Goal: Information Seeking & Learning: Learn about a topic

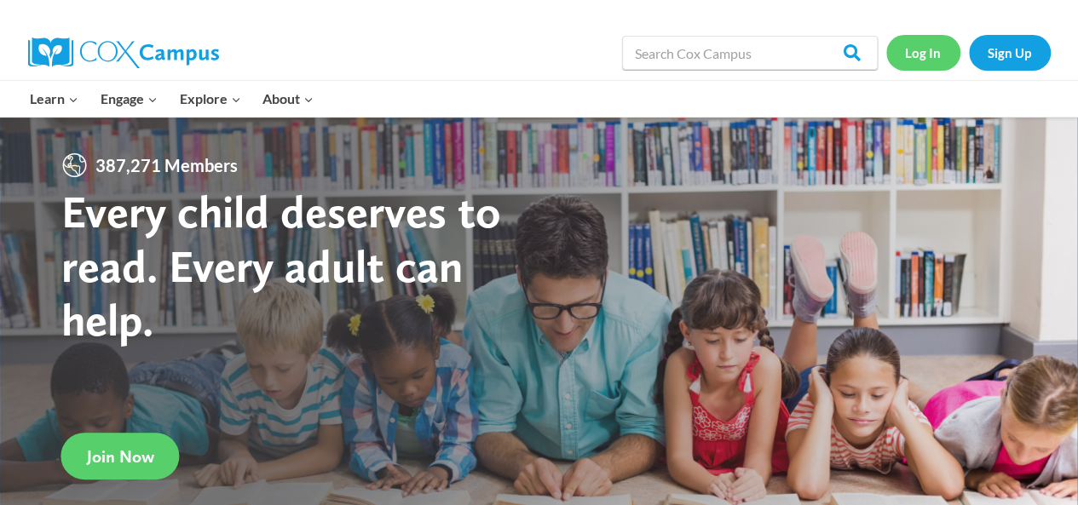
click at [934, 46] on link "Log In" at bounding box center [923, 52] width 74 height 35
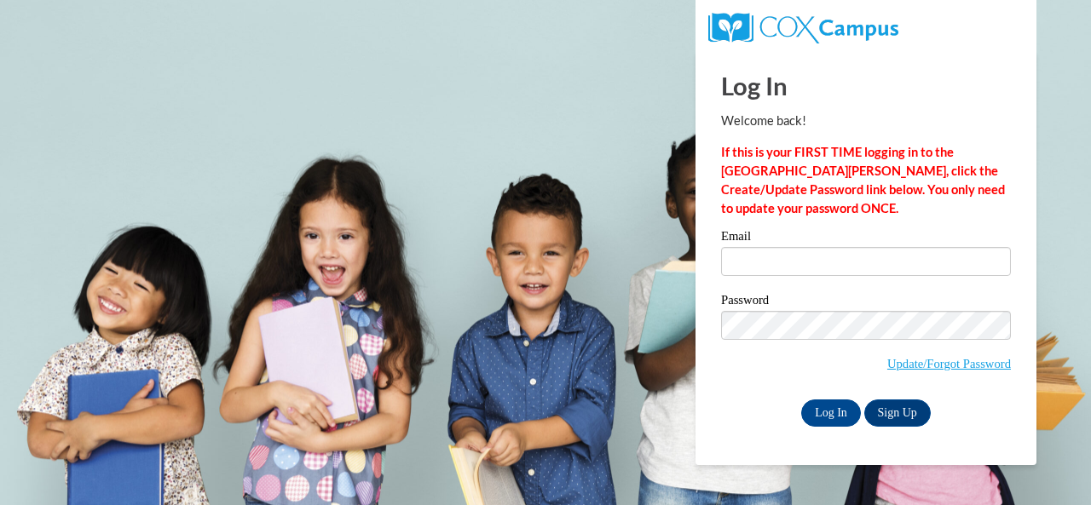
click at [760, 239] on label "Email" at bounding box center [866, 238] width 290 height 17
click at [760, 247] on input "Email" at bounding box center [866, 261] width 290 height 29
click at [788, 259] on input "Email" at bounding box center [866, 261] width 290 height 29
click at [838, 415] on input "Log In" at bounding box center [831, 413] width 60 height 27
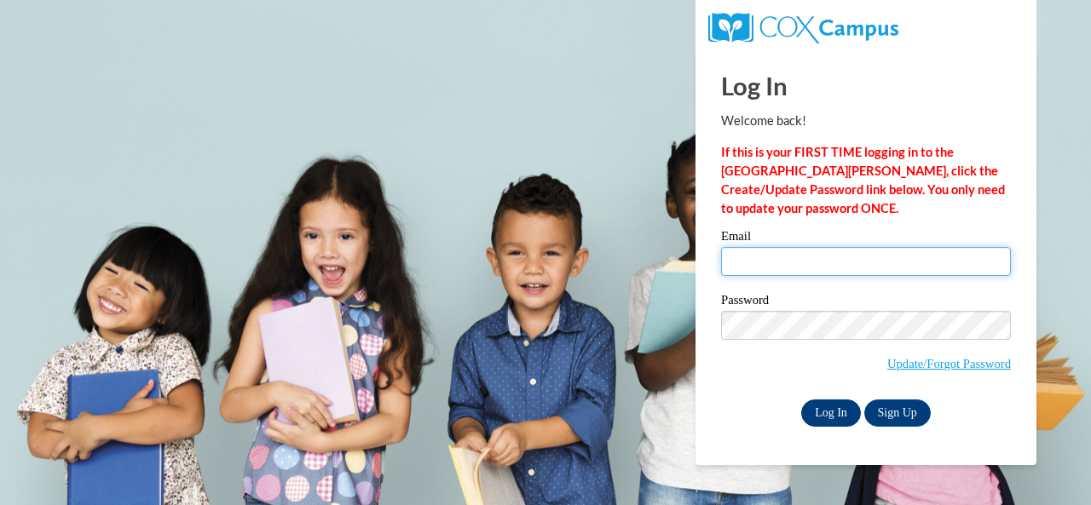
type input "williams.monique.s@muscogee.k12.ga.us"
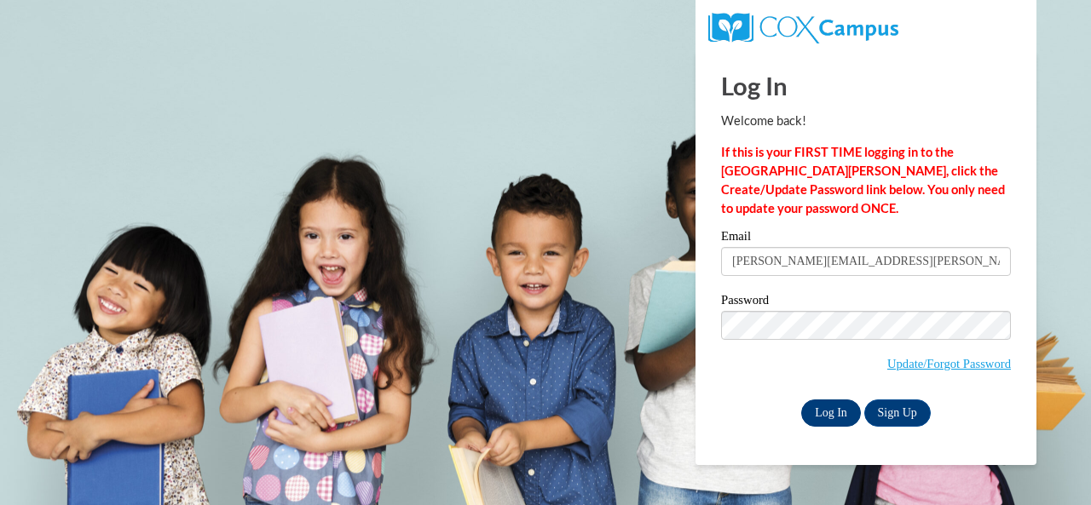
click at [833, 412] on input "Log In" at bounding box center [831, 413] width 60 height 27
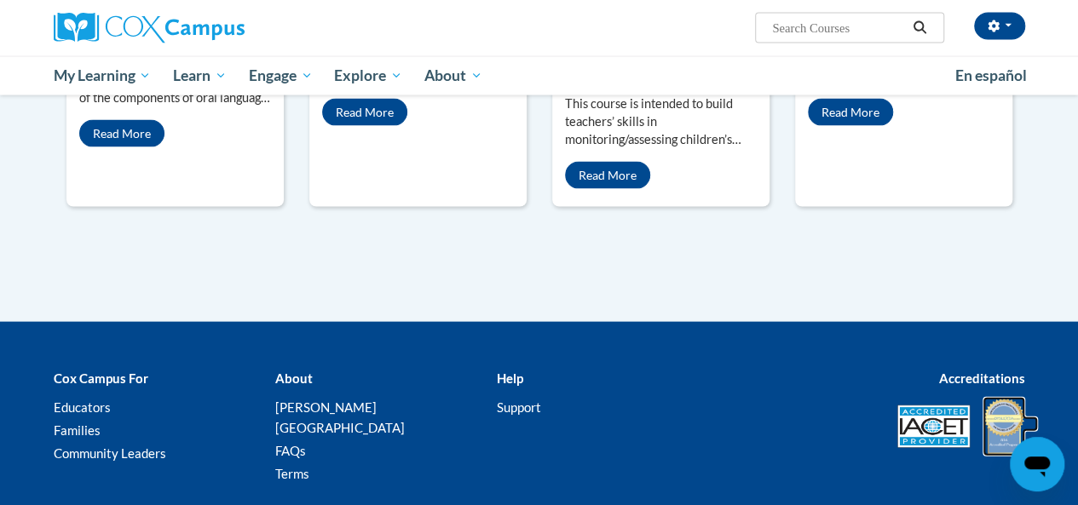
click at [1009, 397] on img at bounding box center [1004, 427] width 43 height 60
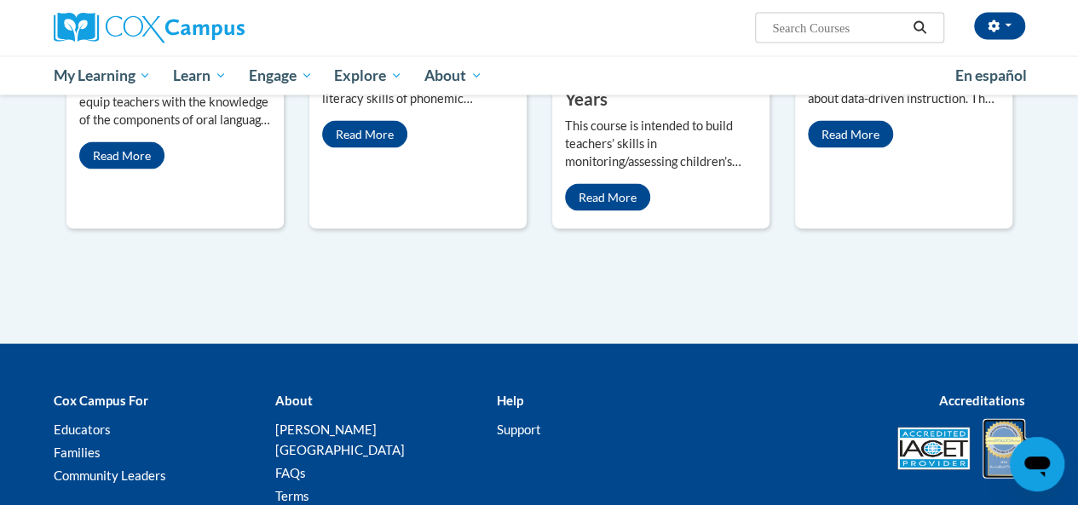
scroll to position [1651, 0]
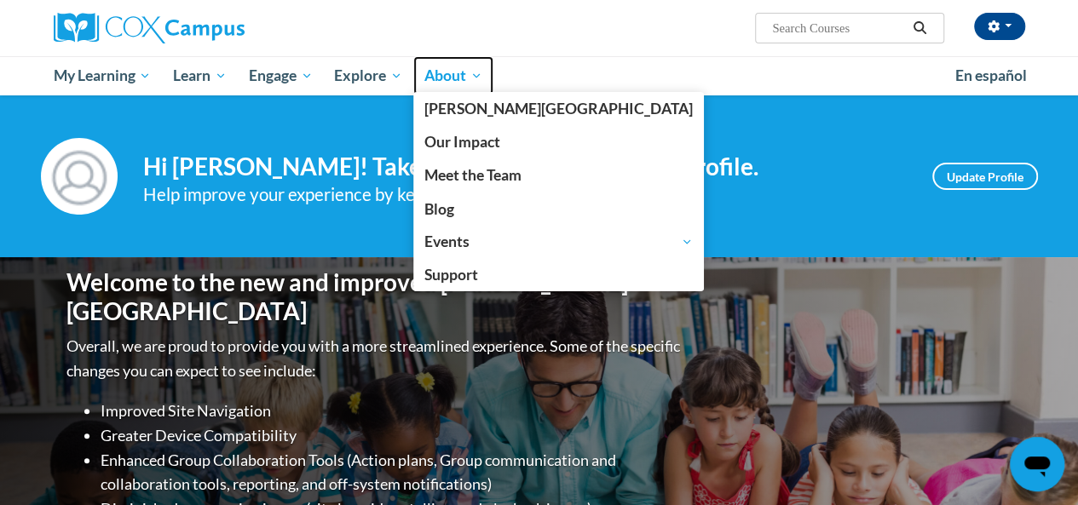
click at [447, 61] on link "About" at bounding box center [453, 75] width 80 height 39
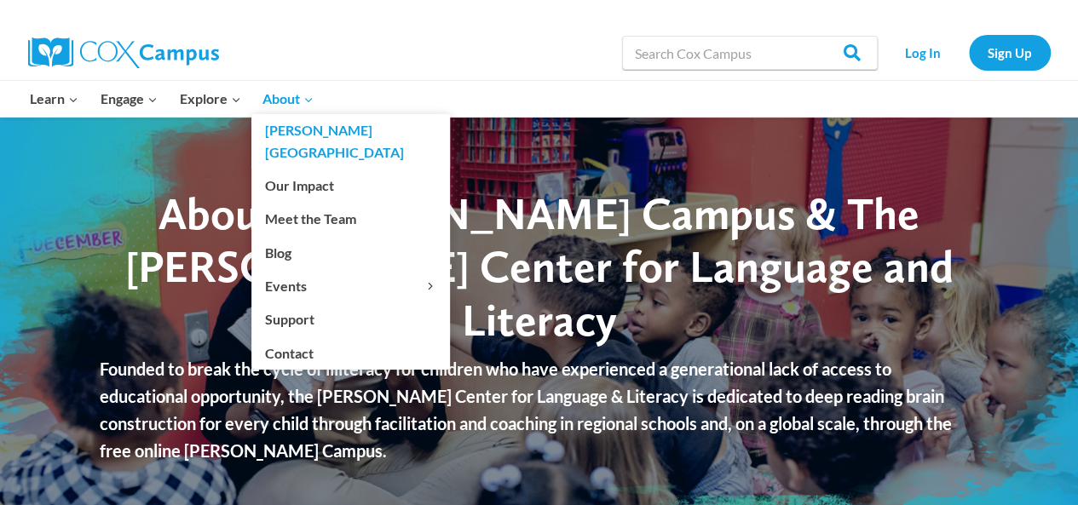
click at [276, 93] on span "About Expand" at bounding box center [287, 99] width 51 height 22
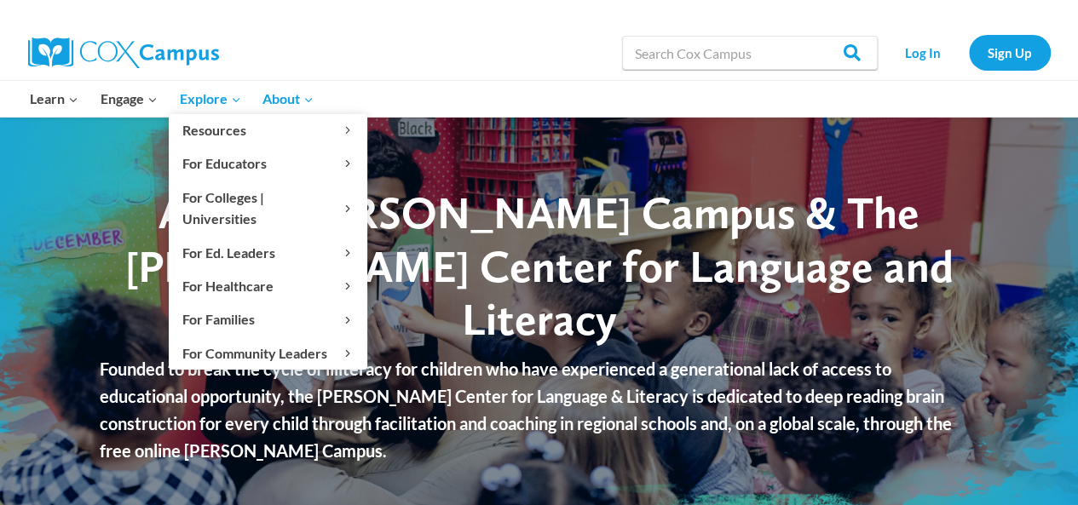
click at [216, 94] on span "Explore Expand" at bounding box center [209, 99] width 61 height 22
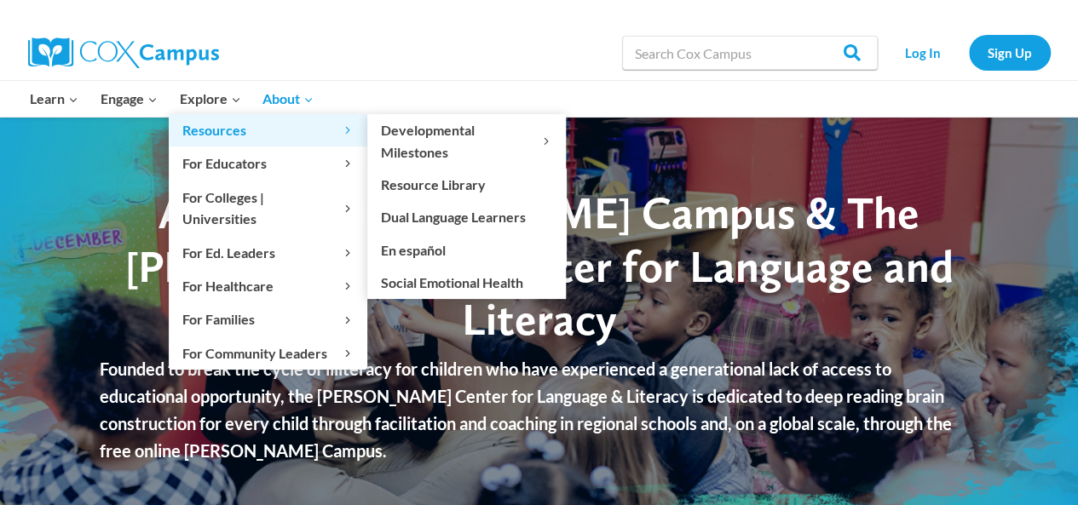
click at [217, 124] on span "Resources Expand" at bounding box center [267, 130] width 171 height 22
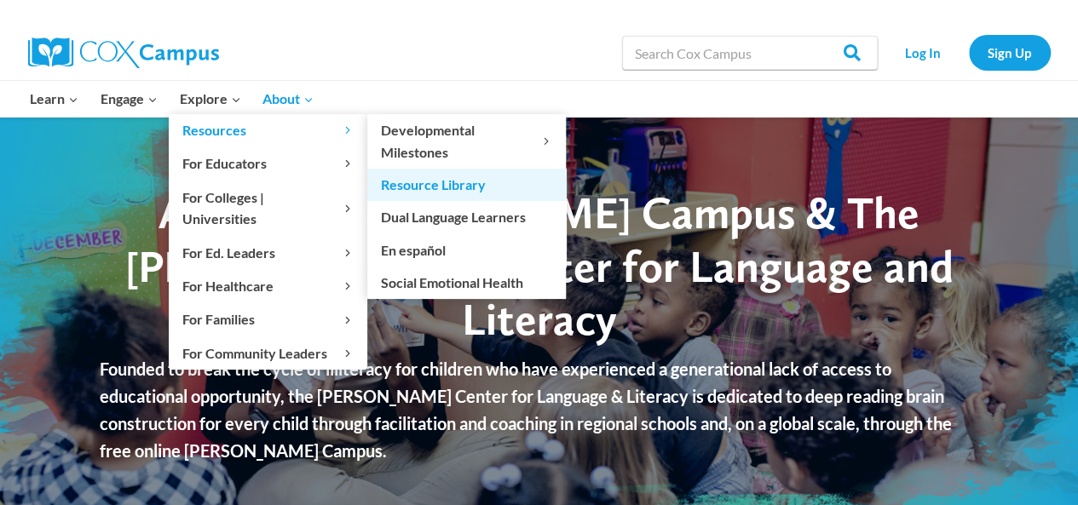
click at [470, 182] on link "Resource Library" at bounding box center [466, 185] width 199 height 32
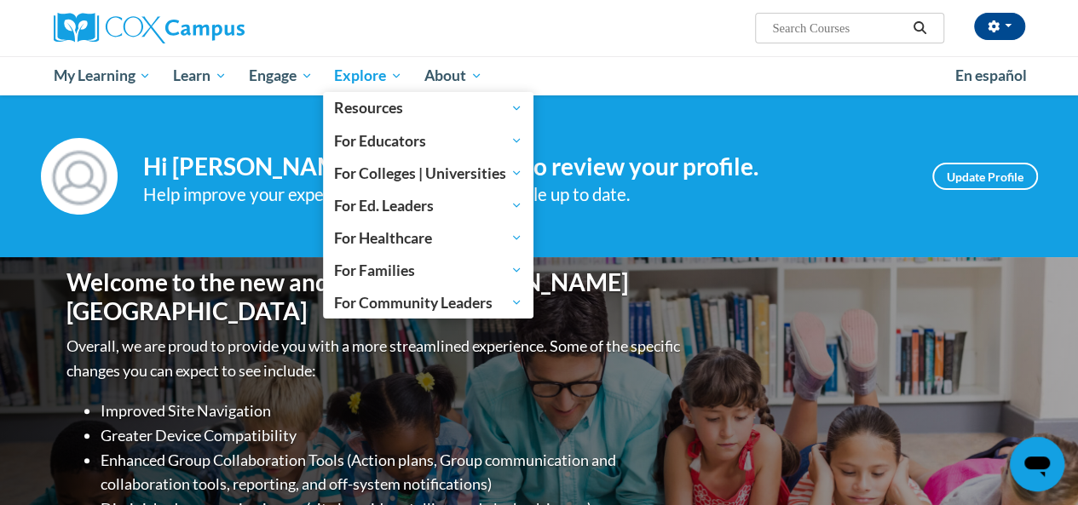
click at [377, 80] on span "Explore" at bounding box center [368, 76] width 68 height 20
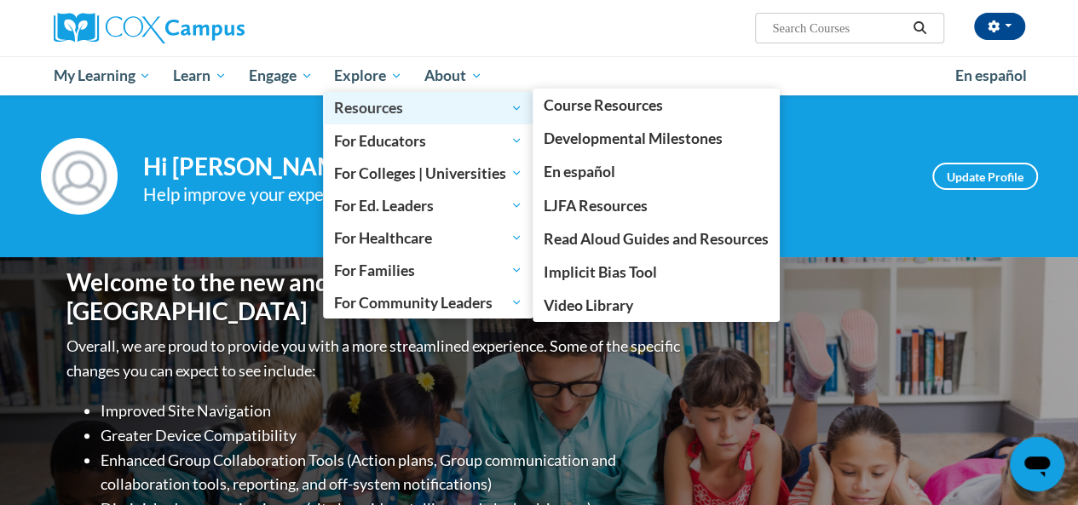
click at [521, 109] on span "Resources" at bounding box center [428, 108] width 188 height 20
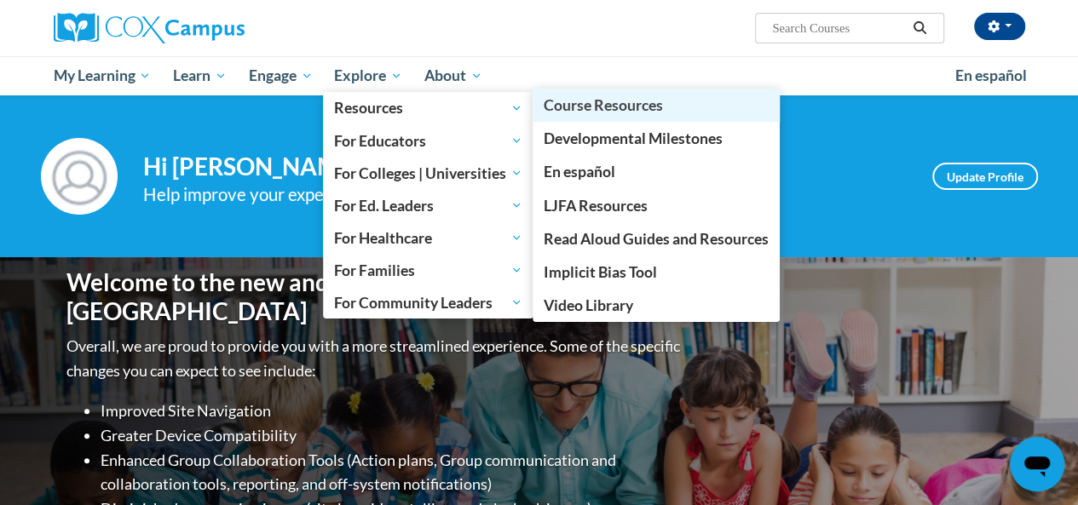
click at [634, 107] on span "Course Resources" at bounding box center [603, 105] width 119 height 18
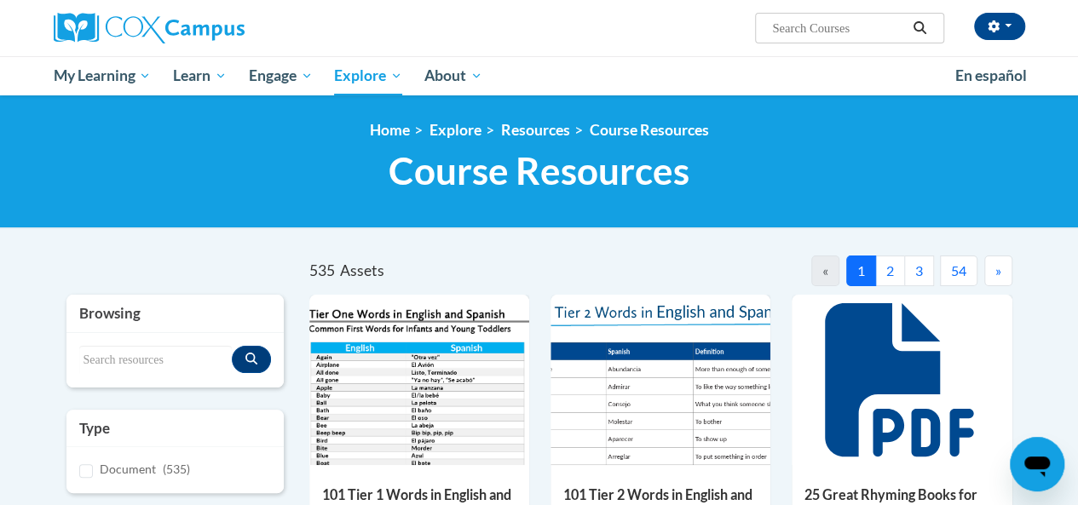
click at [874, 278] on button "1" at bounding box center [861, 271] width 30 height 31
click at [888, 276] on button "2" at bounding box center [890, 271] width 30 height 31
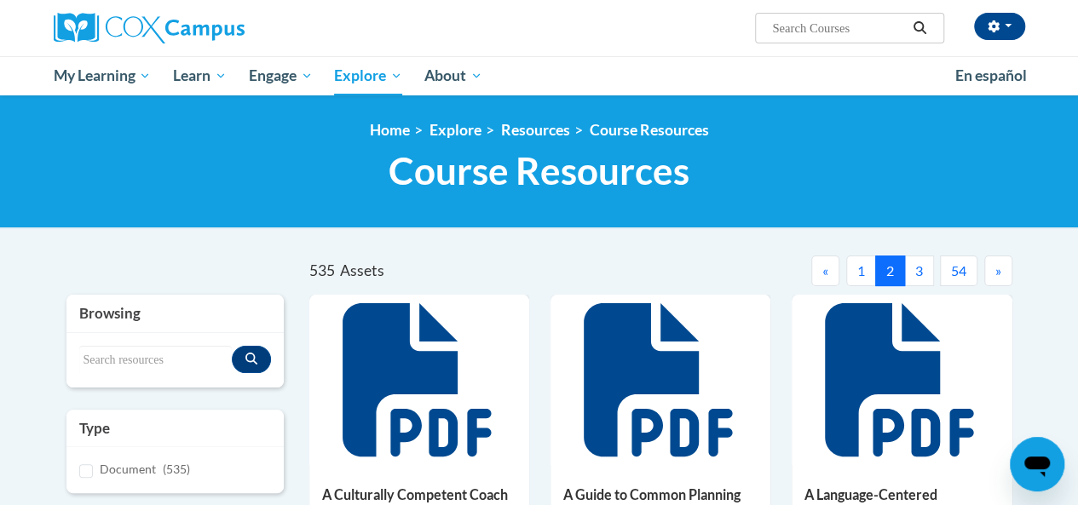
click at [915, 396] on icon at bounding box center [901, 379] width 153 height 153
click at [921, 283] on button "3" at bounding box center [919, 271] width 30 height 31
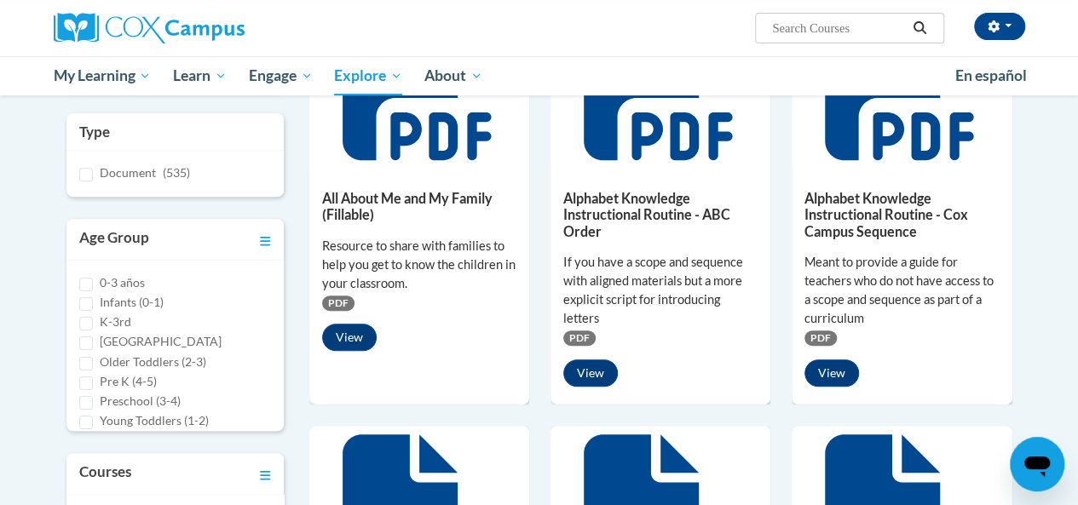
scroll to position [298, 0]
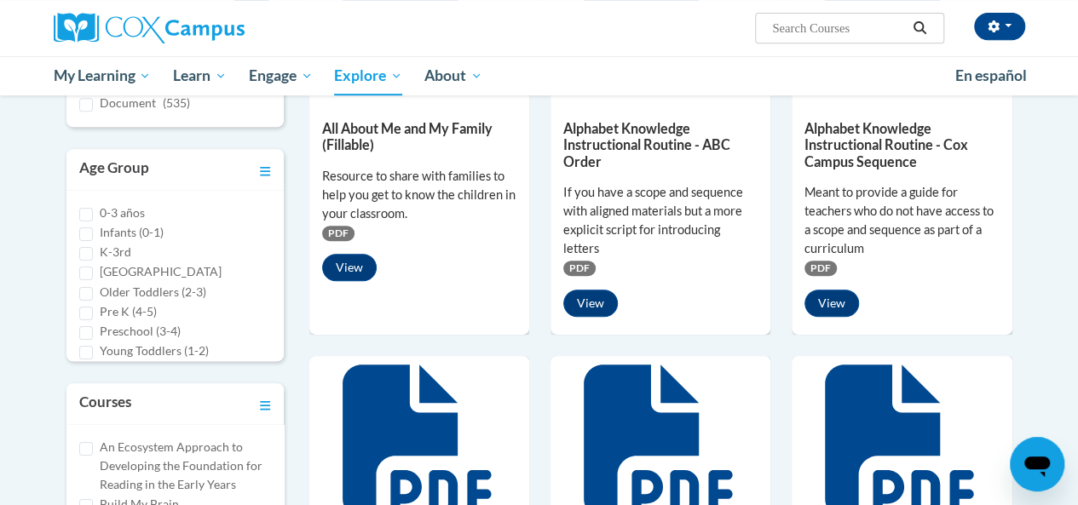
click at [961, 395] on icon at bounding box center [901, 441] width 153 height 153
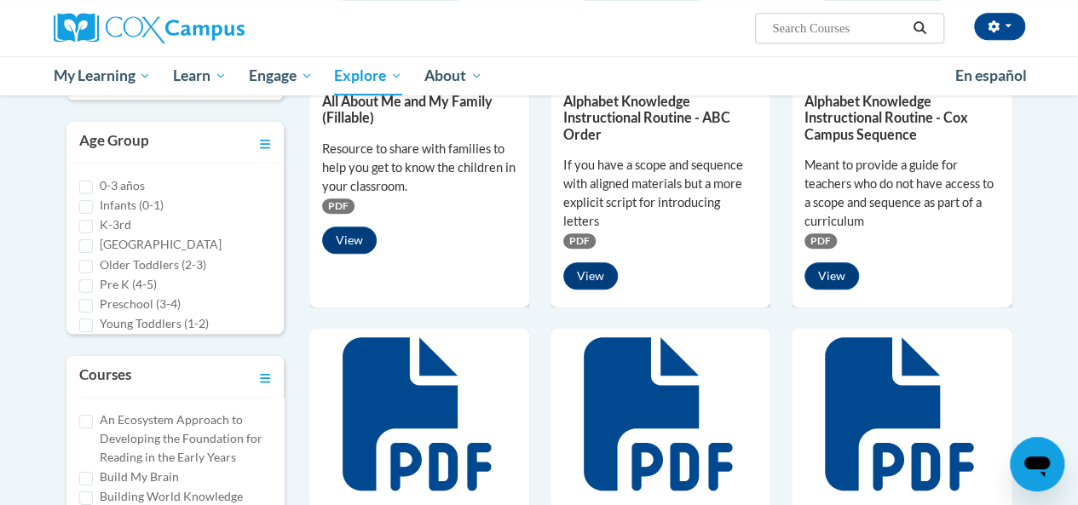
scroll to position [394, 0]
click at [134, 280] on label "Pre K (4-5)" at bounding box center [128, 284] width 57 height 19
click at [93, 280] on input "Pre K (4-5)" at bounding box center [86, 287] width 14 height 14
checkbox input "true"
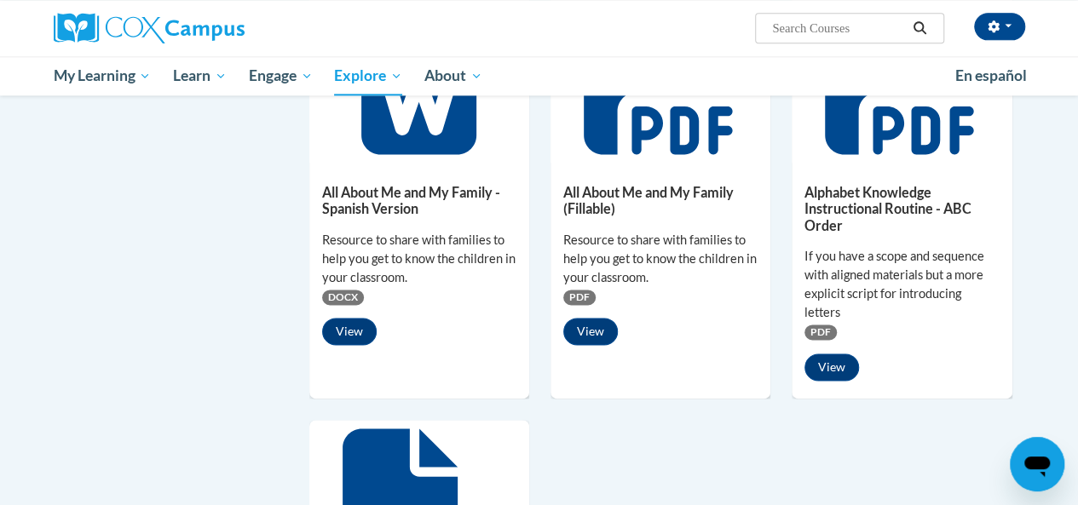
scroll to position [1107, 0]
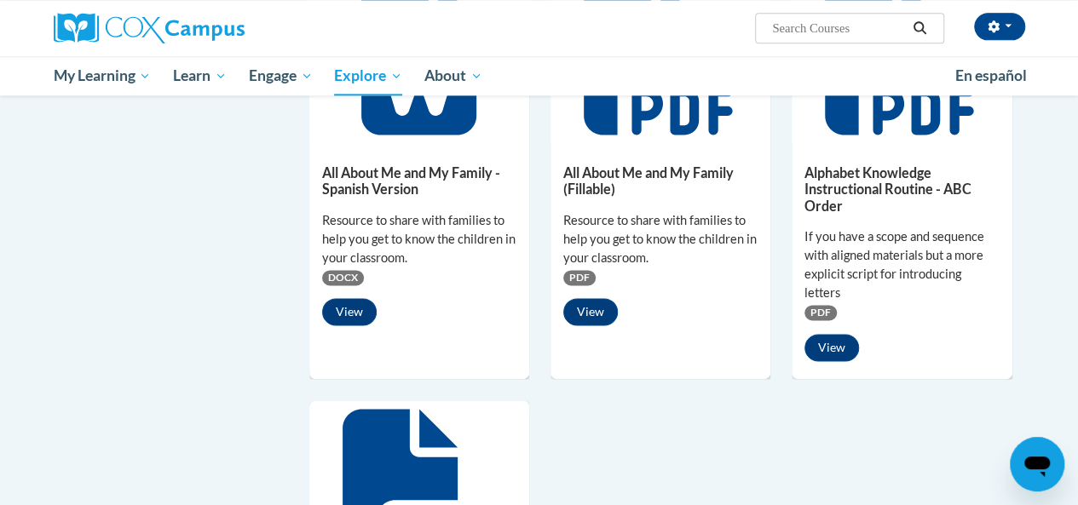
click at [815, 31] on input "Search..." at bounding box center [838, 28] width 136 height 20
type input "6 Step Vocabulary Introductory routine"
click at [920, 34] on button "Search" at bounding box center [920, 28] width 26 height 20
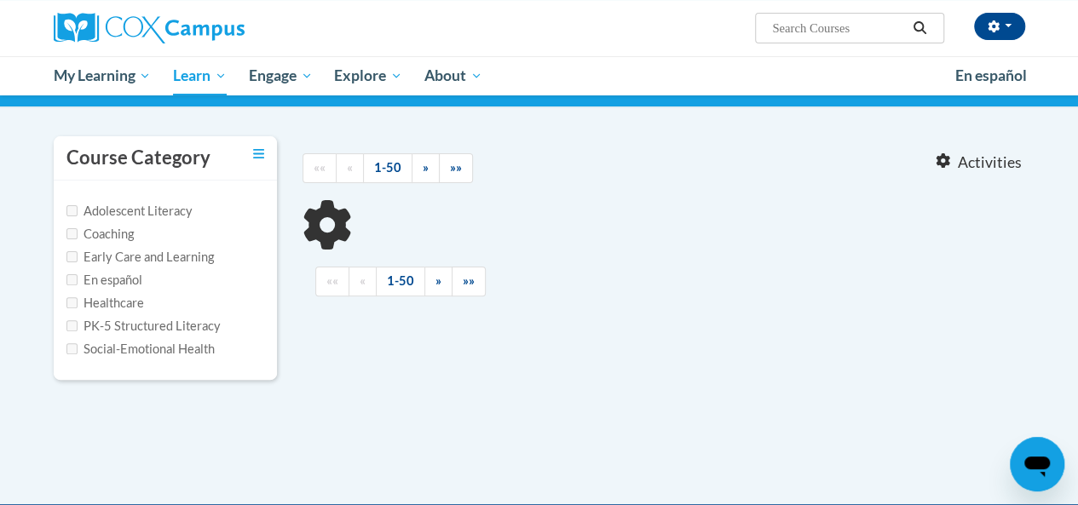
scroll to position [121, 0]
type input "6 Step Vocabulary Introductory routine"
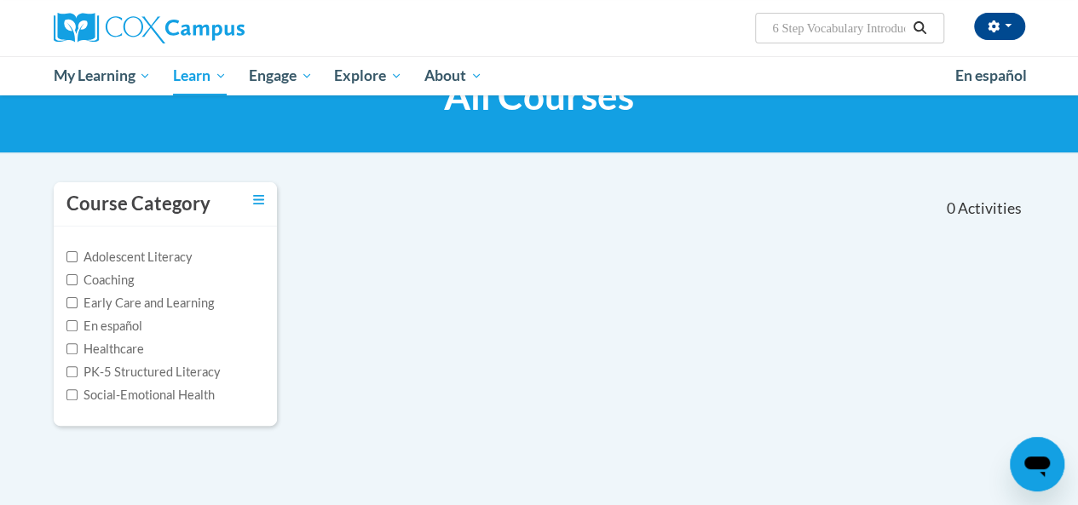
scroll to position [71, 0]
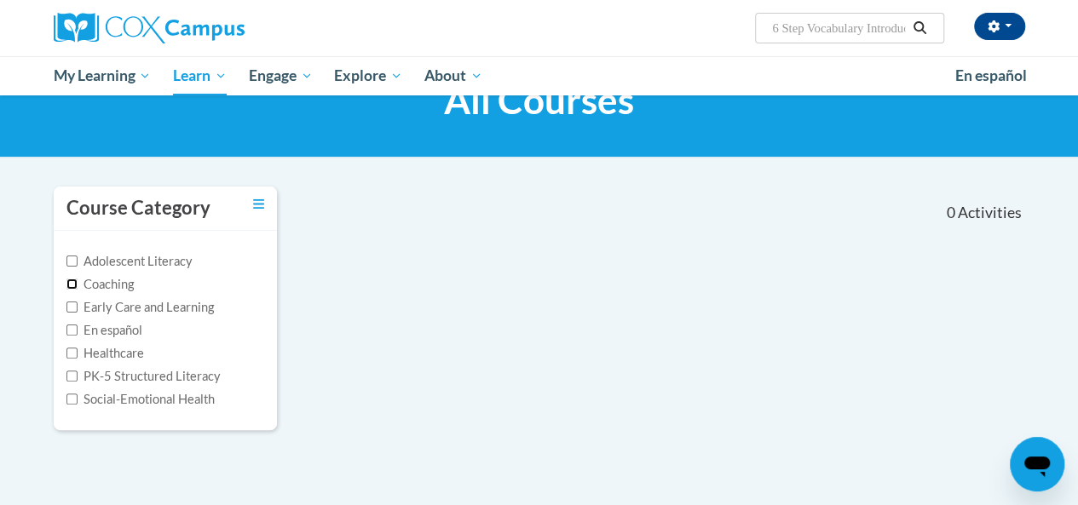
click at [72, 283] on input "Coaching" at bounding box center [71, 284] width 11 height 11
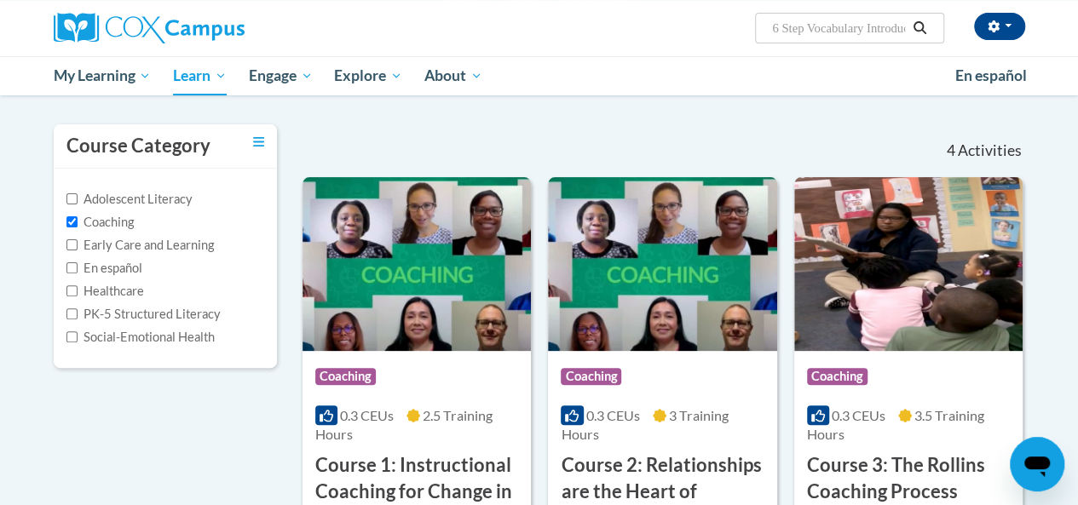
scroll to position [0, 0]
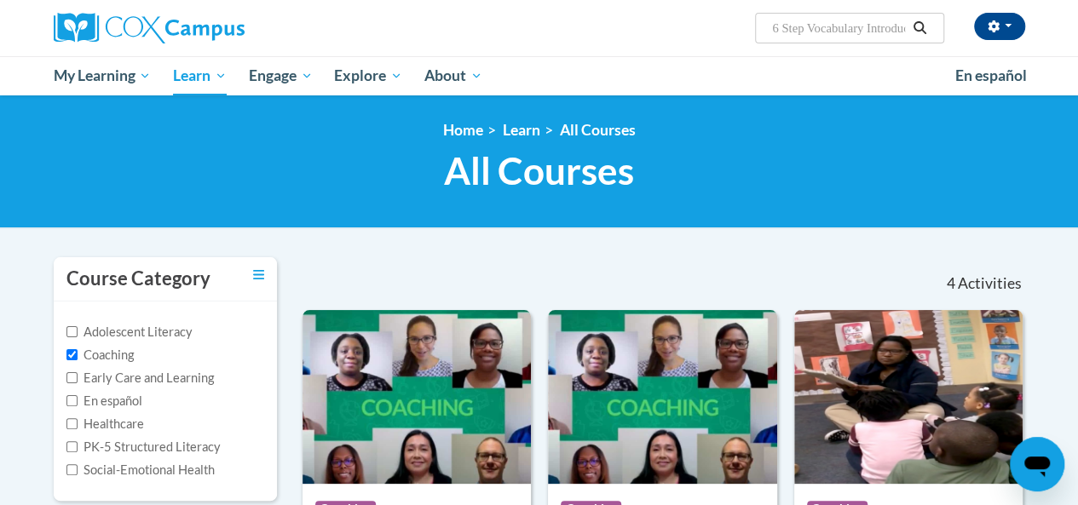
click at [55, 360] on div "Adolescent Literacy Coaching Early Care and Learning En español Healthcare PK-5…" at bounding box center [166, 401] width 224 height 199
click at [72, 352] on input "Coaching" at bounding box center [71, 354] width 11 height 11
checkbox input "false"
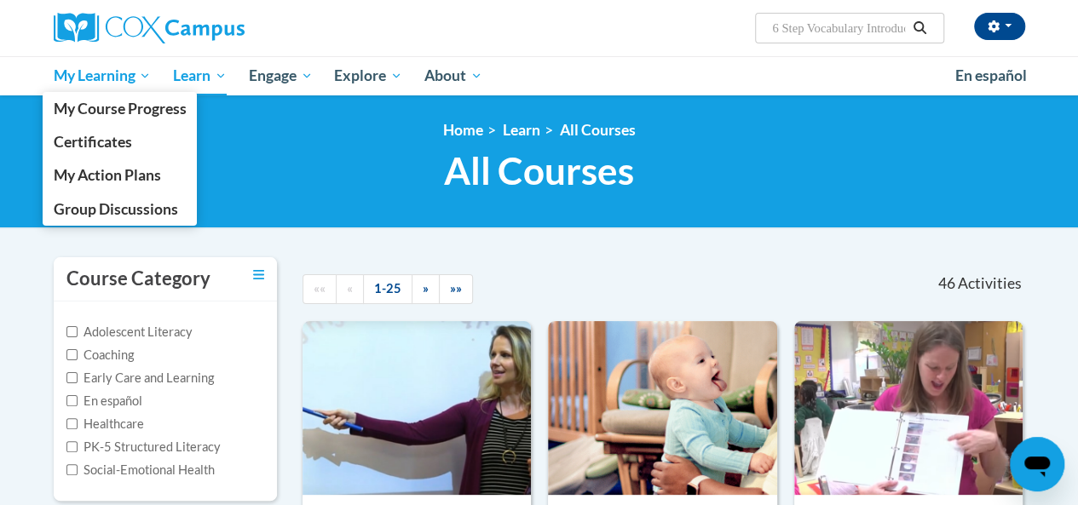
click at [133, 78] on span "My Learning" at bounding box center [102, 76] width 98 height 20
click at [125, 179] on span "My Action Plans" at bounding box center [106, 175] width 107 height 18
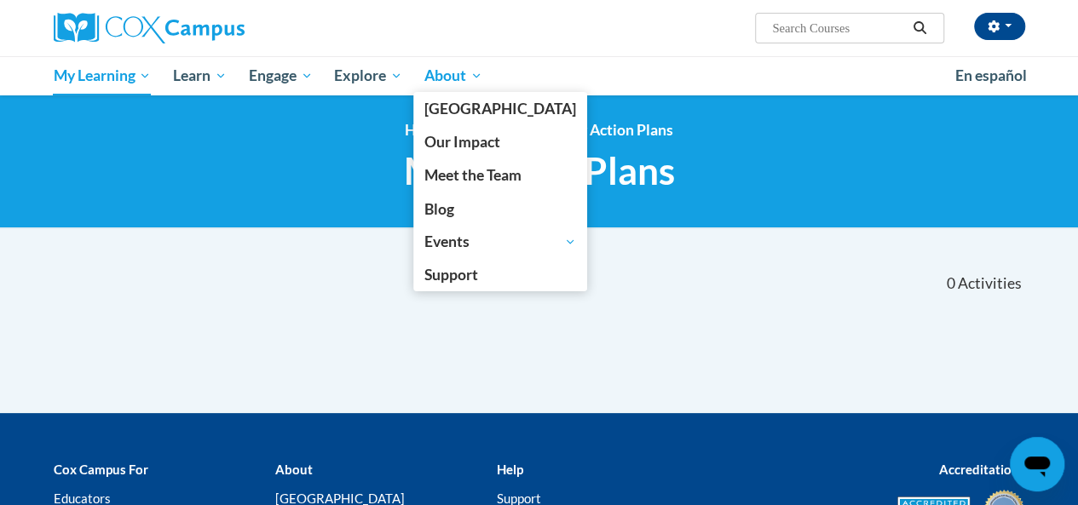
click at [446, 81] on span "About" at bounding box center [453, 76] width 58 height 20
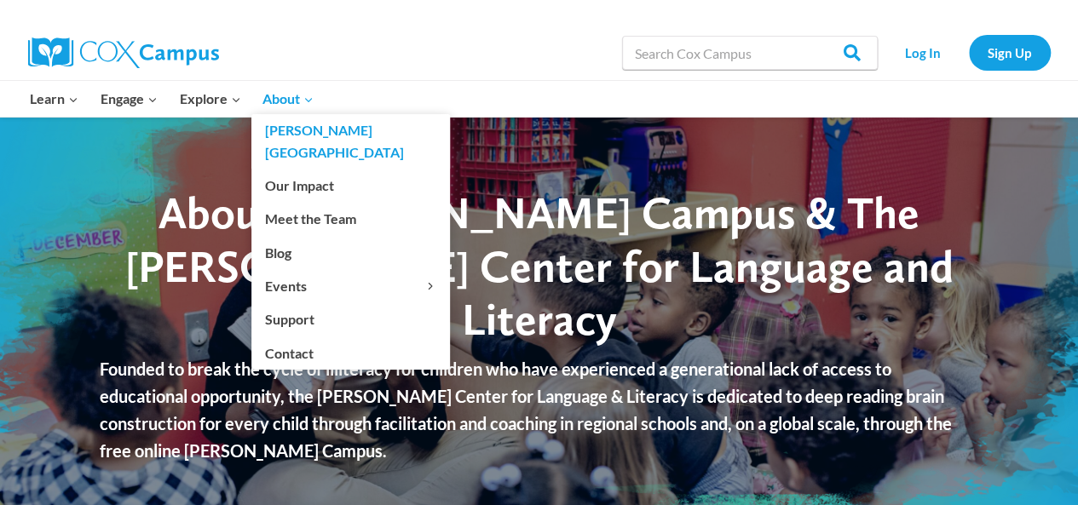
click at [286, 106] on span "About Expand" at bounding box center [287, 99] width 51 height 22
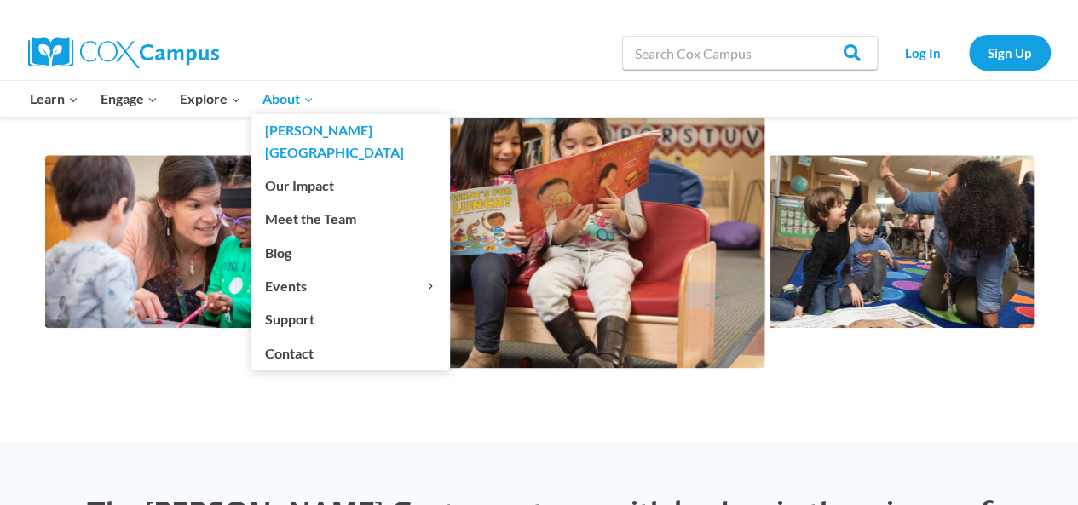
scroll to position [2921, 0]
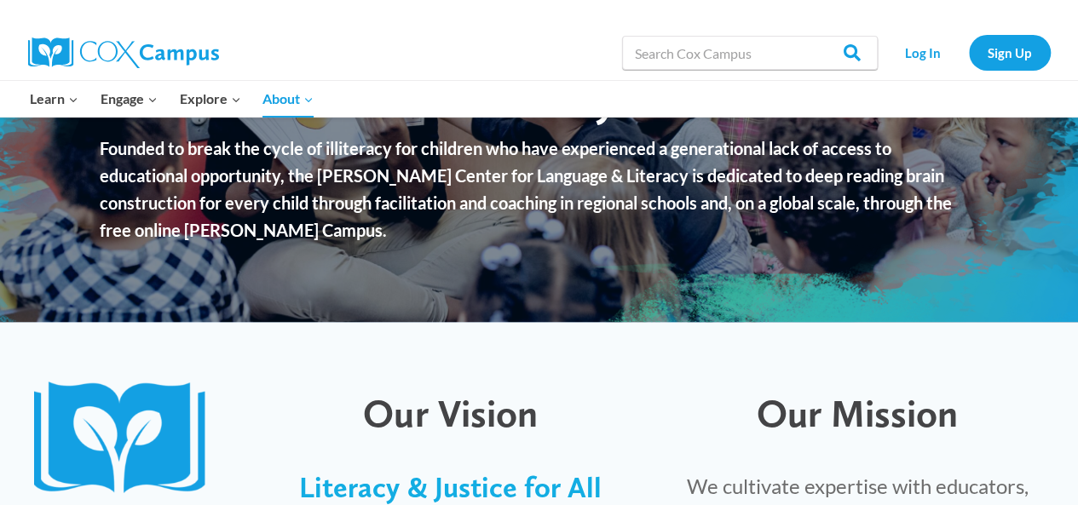
scroll to position [0, 0]
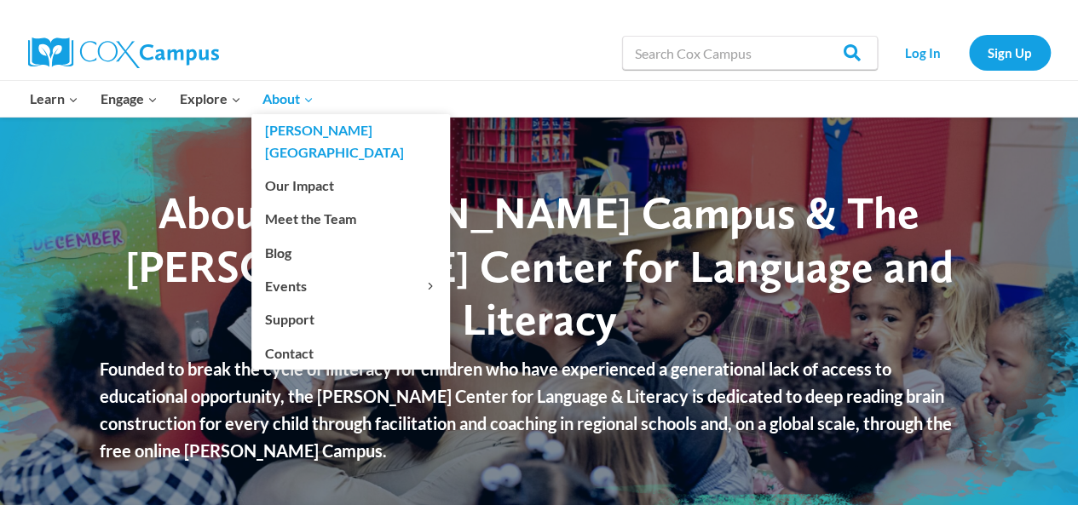
click at [281, 103] on span "About Expand" at bounding box center [287, 99] width 51 height 22
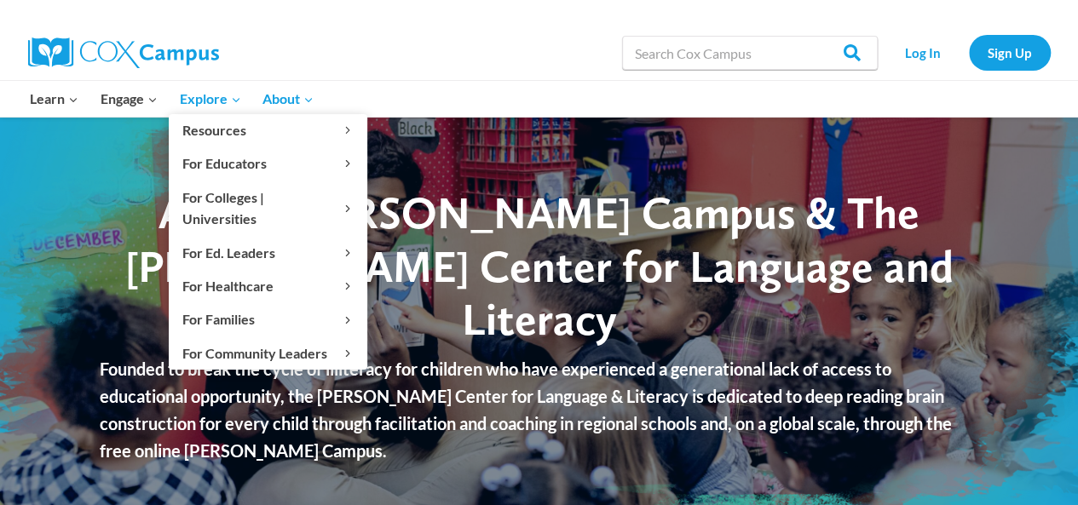
click at [210, 92] on span "Explore Expand" at bounding box center [209, 99] width 61 height 22
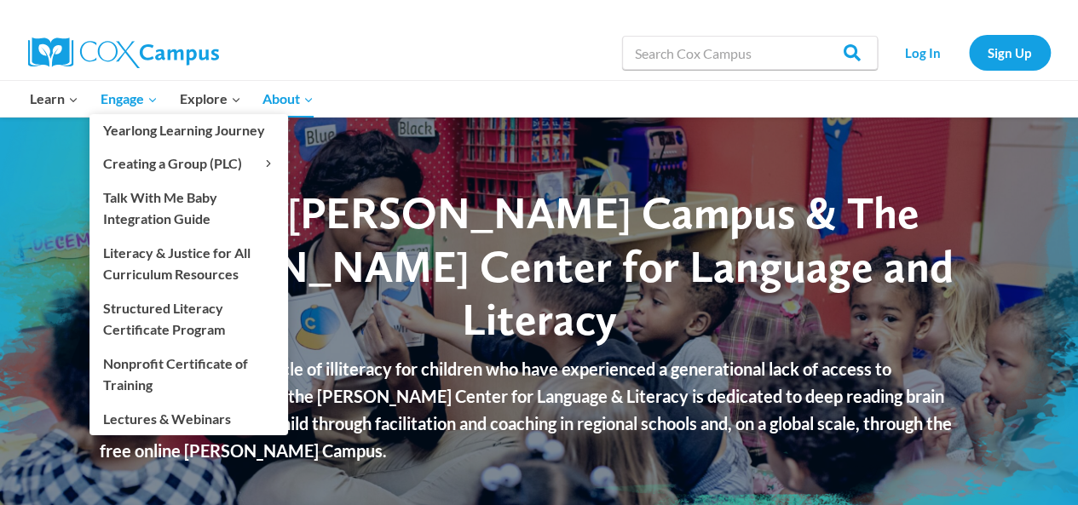
click at [119, 95] on span "Engage Expand" at bounding box center [129, 99] width 57 height 22
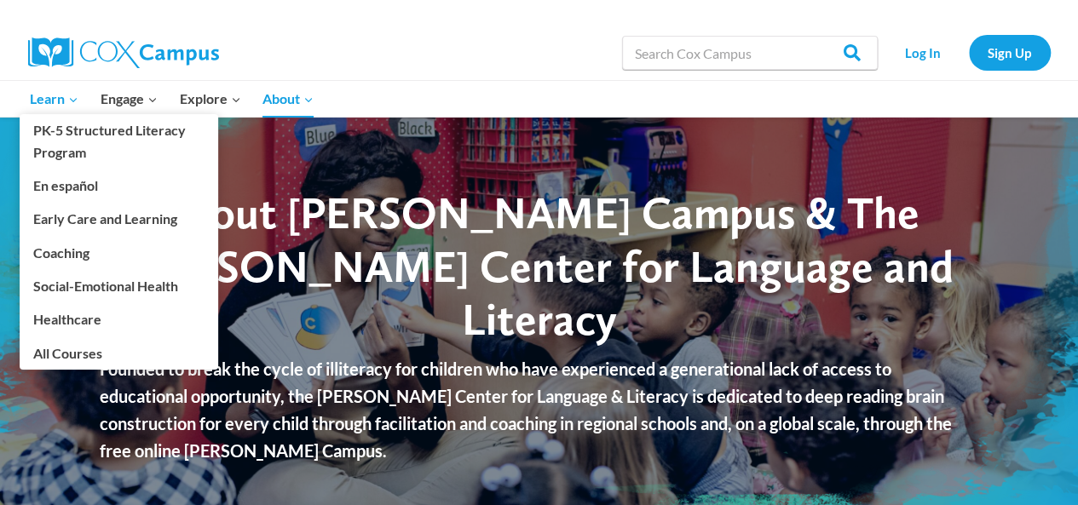
click at [53, 106] on span "Learn Expand" at bounding box center [54, 99] width 49 height 22
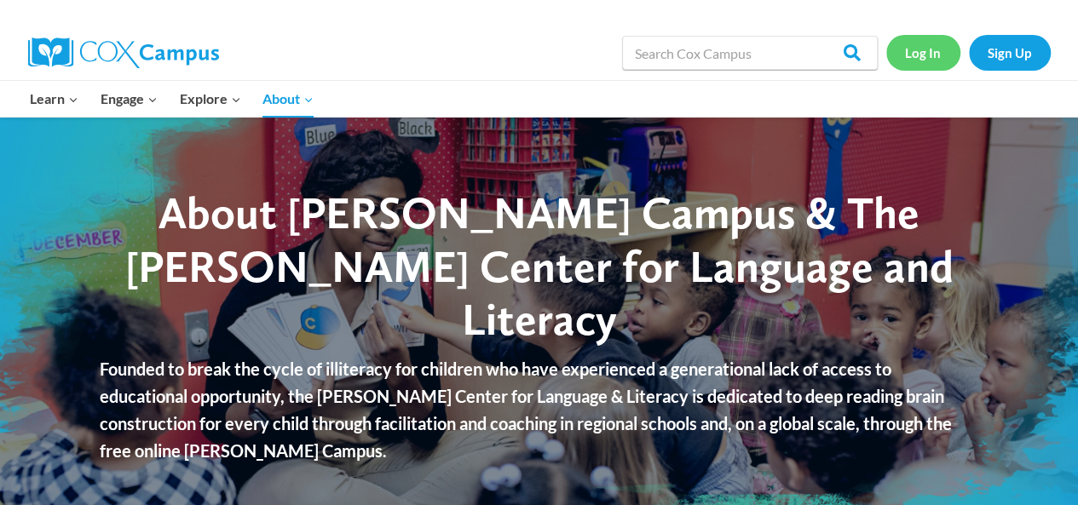
click at [915, 44] on link "Log In" at bounding box center [923, 52] width 74 height 35
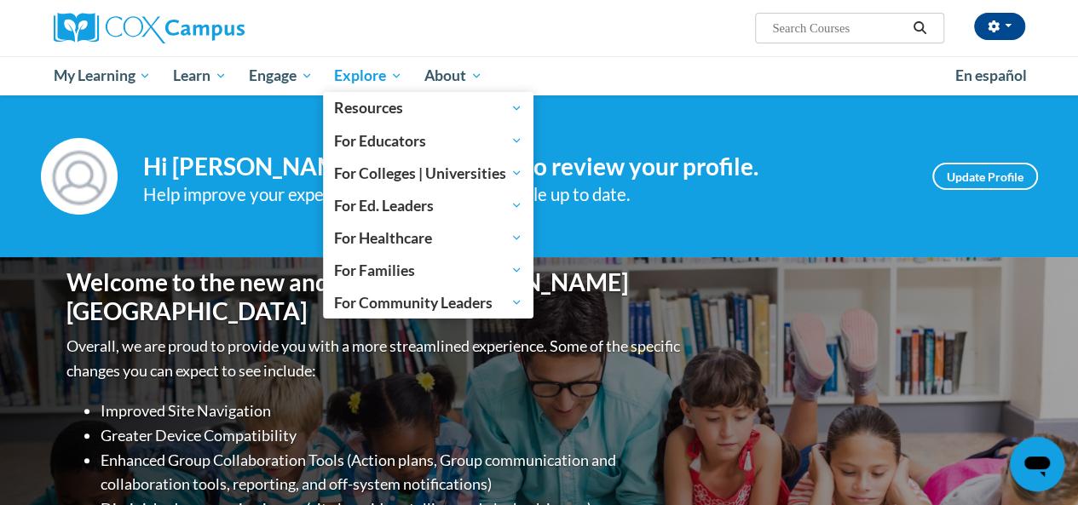
click at [385, 78] on span "Explore" at bounding box center [368, 76] width 68 height 20
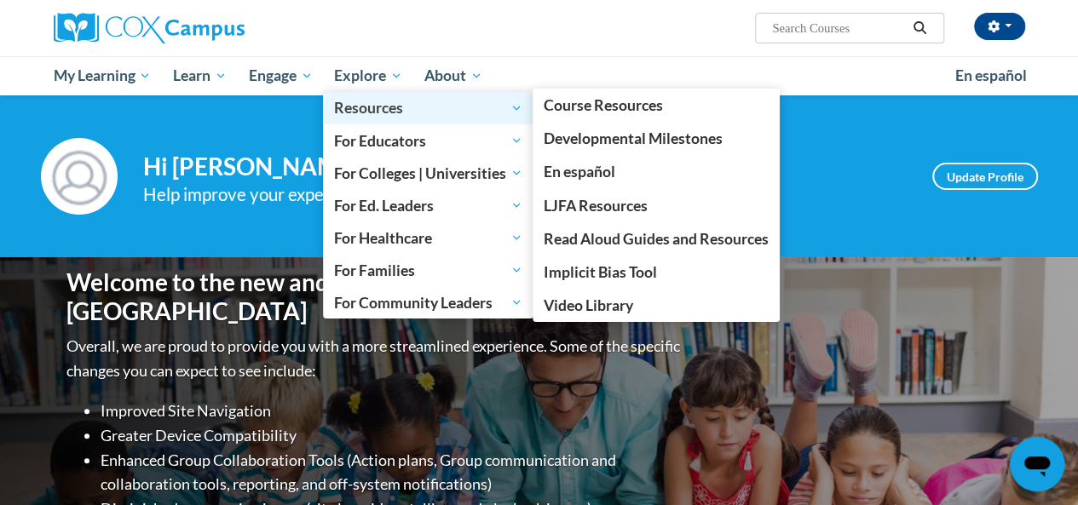
click at [373, 100] on span "Resources" at bounding box center [428, 108] width 188 height 20
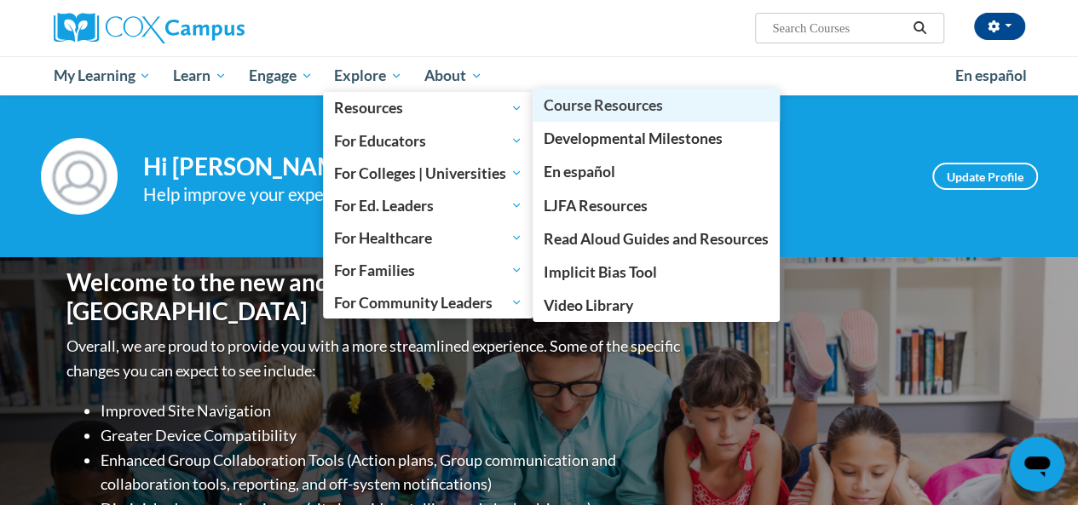
click at [636, 101] on span "Course Resources" at bounding box center [603, 105] width 119 height 18
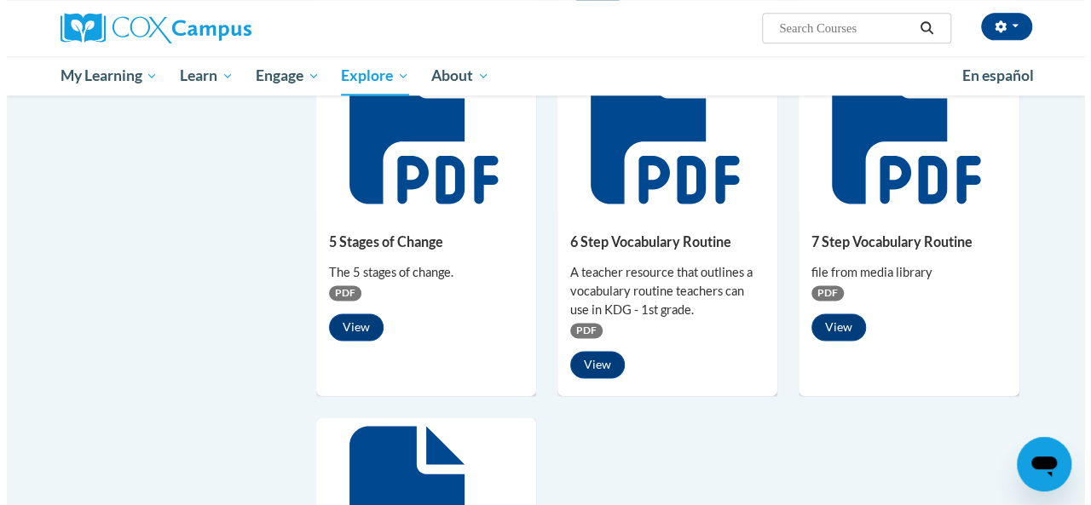
scroll to position [1040, 0]
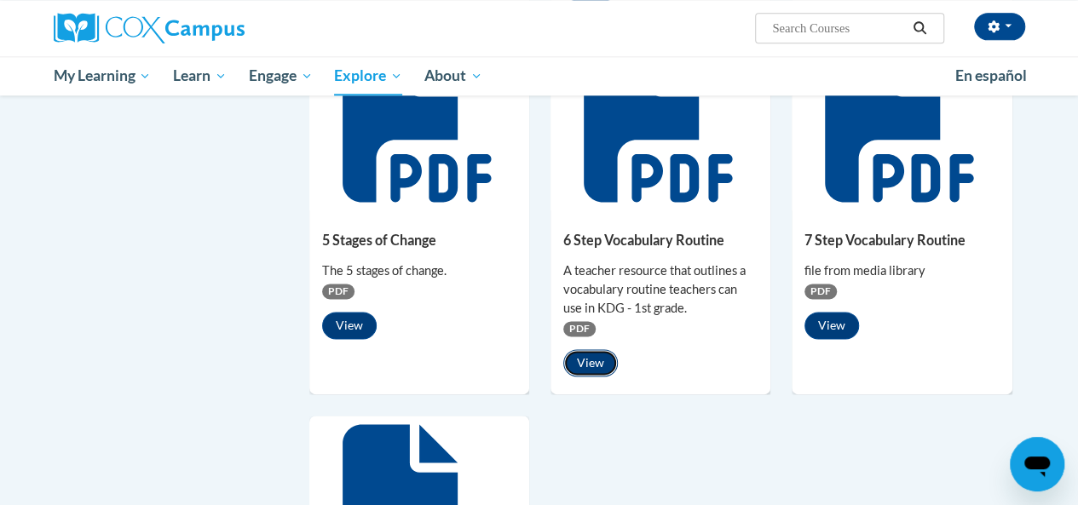
click at [586, 355] on button "View" at bounding box center [590, 362] width 55 height 27
